Goal: Book appointment/travel/reservation

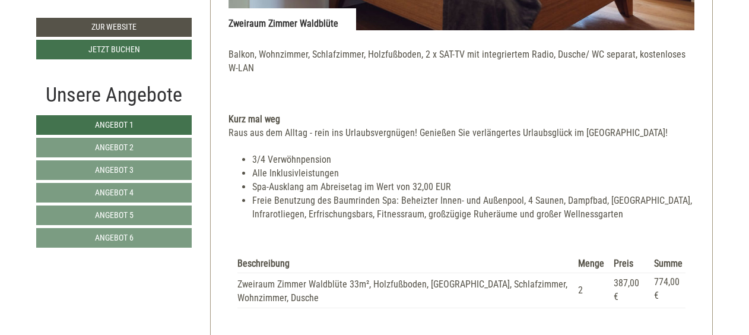
scroll to position [1083, 0]
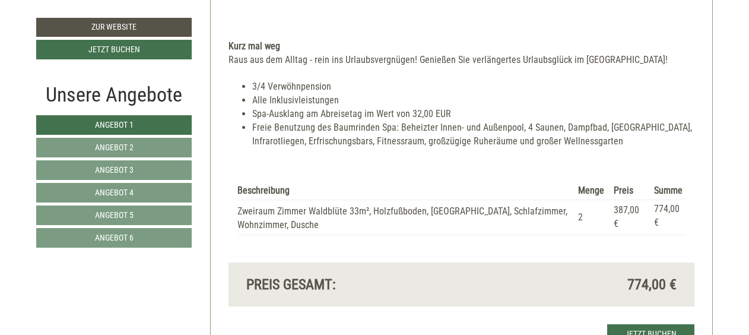
click at [277, 123] on li "Freie Benutzung des Baumrinden Spa: Beheizter Innen- und Außenpool, 4 Saunen, D…" at bounding box center [473, 134] width 443 height 27
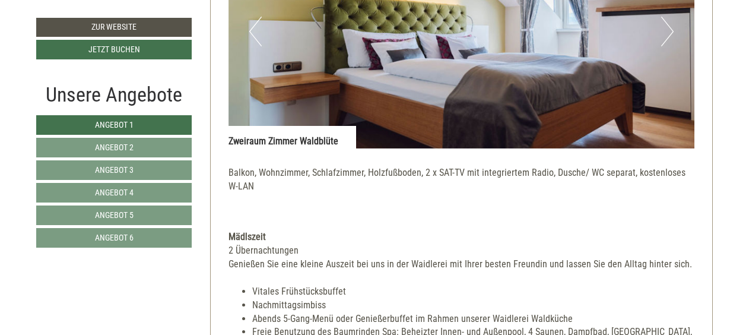
scroll to position [2075, 0]
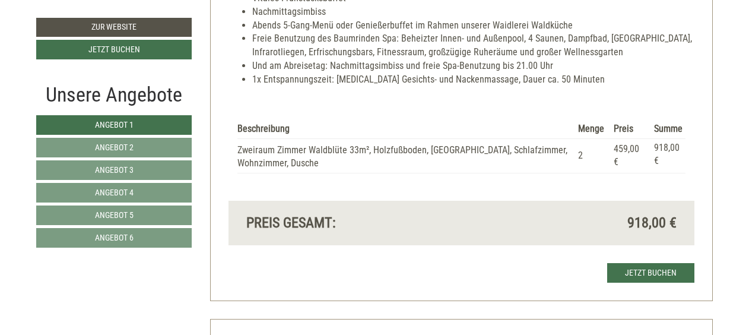
click at [748, 12] on div "Guten [DATE] [PERSON_NAME] Herzlichen Dank für Ihre Anfrage! Wir freuen uns, Ih…" at bounding box center [374, 189] width 749 height 3764
drag, startPoint x: 748, startPoint y: 12, endPoint x: 602, endPoint y: 97, distance: 169.3
click at [602, 97] on div "Beschreibung Menge Preis Summe Zweiraum Zimmer Waldblüte 33m², Holzfußboden, [G…" at bounding box center [462, 147] width 467 height 109
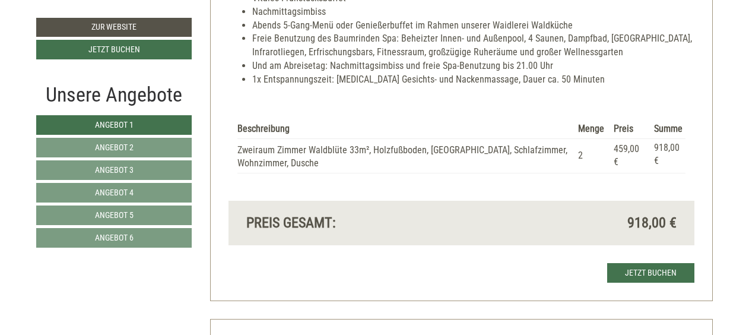
click at [738, 36] on div "Guten [DATE] [PERSON_NAME] Herzlichen Dank für Ihre Anfrage! Wir freuen uns, Ih…" at bounding box center [374, 189] width 749 height 3764
drag, startPoint x: 738, startPoint y: 36, endPoint x: 715, endPoint y: 132, distance: 99.0
click at [715, 132] on div "Herzlichen Dank für Ihre Anfrage! Wir freuen uns, Ihr Interesse an einem erhols…" at bounding box center [461, 210] width 521 height 3662
drag, startPoint x: 745, startPoint y: 131, endPoint x: 757, endPoint y: 145, distance: 18.9
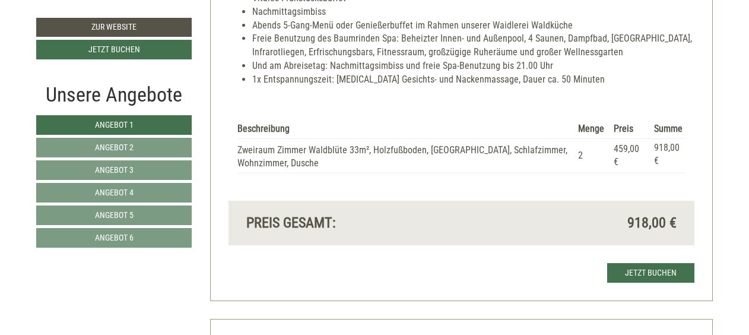
click at [748, 147] on div "Guten [DATE] [PERSON_NAME] Herzlichen Dank für Ihre Anfrage! Wir freuen uns, Ih…" at bounding box center [374, 189] width 749 height 3764
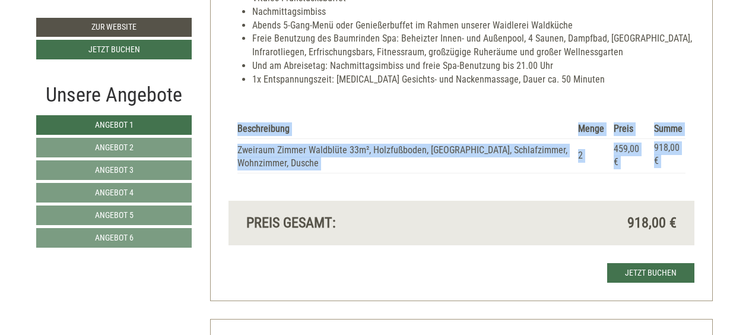
click at [748, 147] on div "Guten [DATE] [PERSON_NAME] Herzlichen Dank für Ihre Anfrage! Wir freuen uns, Ih…" at bounding box center [374, 189] width 749 height 3764
drag, startPoint x: 748, startPoint y: 147, endPoint x: 663, endPoint y: 88, distance: 103.6
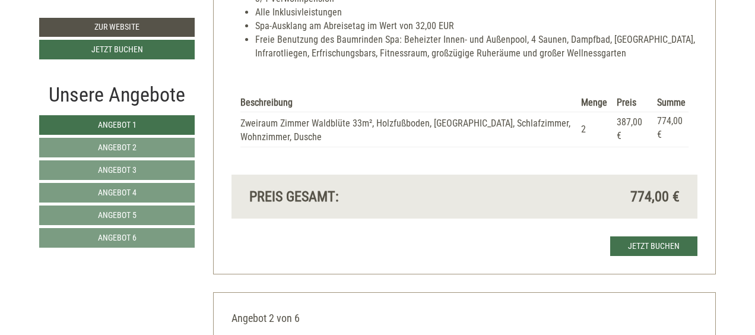
scroll to position [1176, 0]
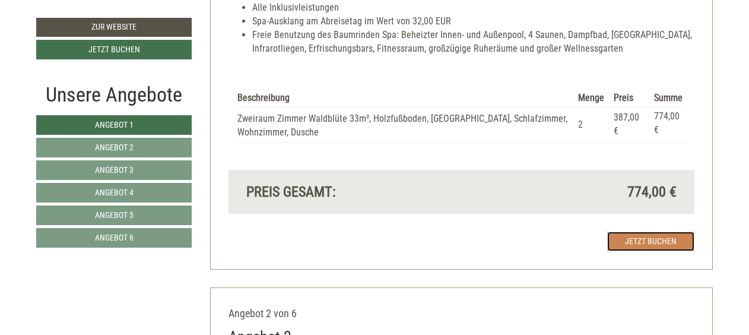
click at [633, 245] on link "Jetzt buchen" at bounding box center [651, 242] width 87 height 20
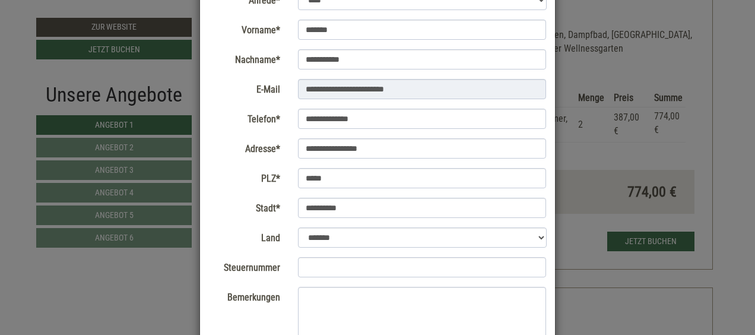
scroll to position [106, 0]
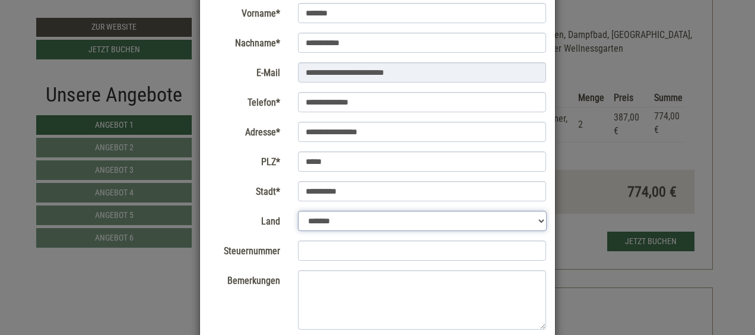
click at [538, 220] on select "**********" at bounding box center [422, 221] width 249 height 20
select select "*"
click at [298, 211] on select "**********" at bounding box center [422, 221] width 249 height 20
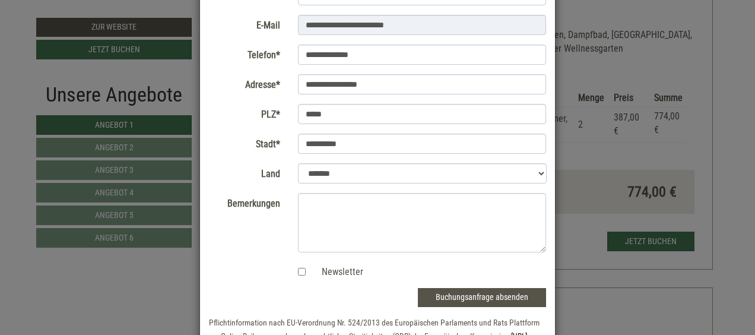
scroll to position [154, 0]
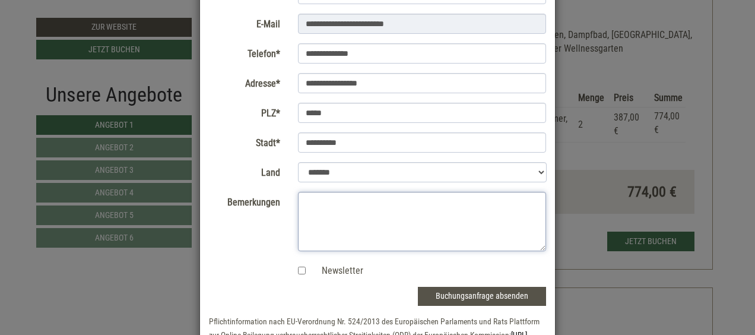
click at [336, 204] on textarea "Bemerkungen" at bounding box center [422, 221] width 249 height 59
type textarea "**********"
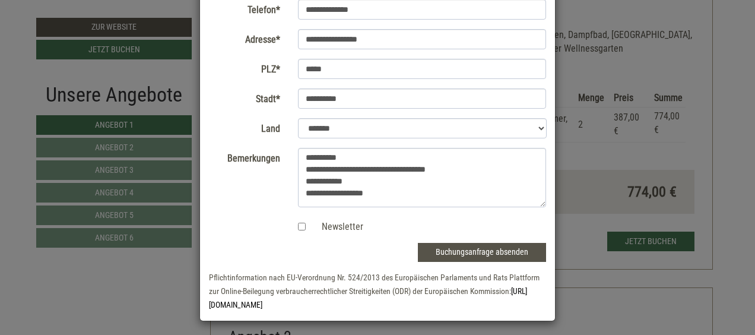
scroll to position [202, 0]
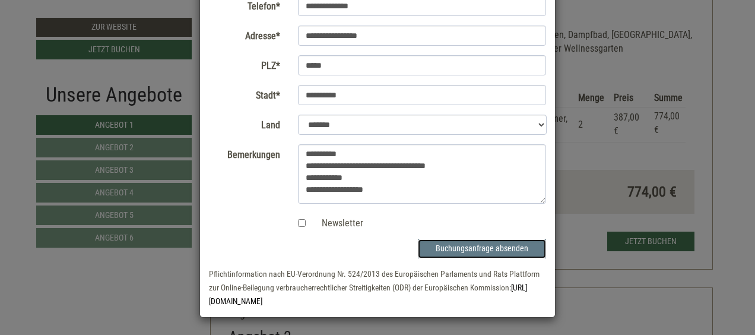
click at [509, 250] on button "Buchungsanfrage absenden" at bounding box center [482, 248] width 128 height 19
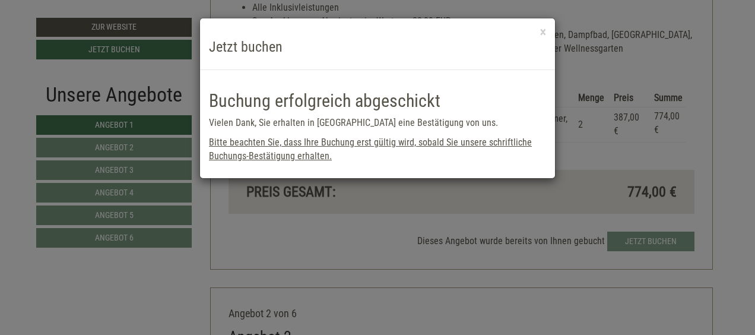
scroll to position [0, 0]
